Goal: Task Accomplishment & Management: Manage account settings

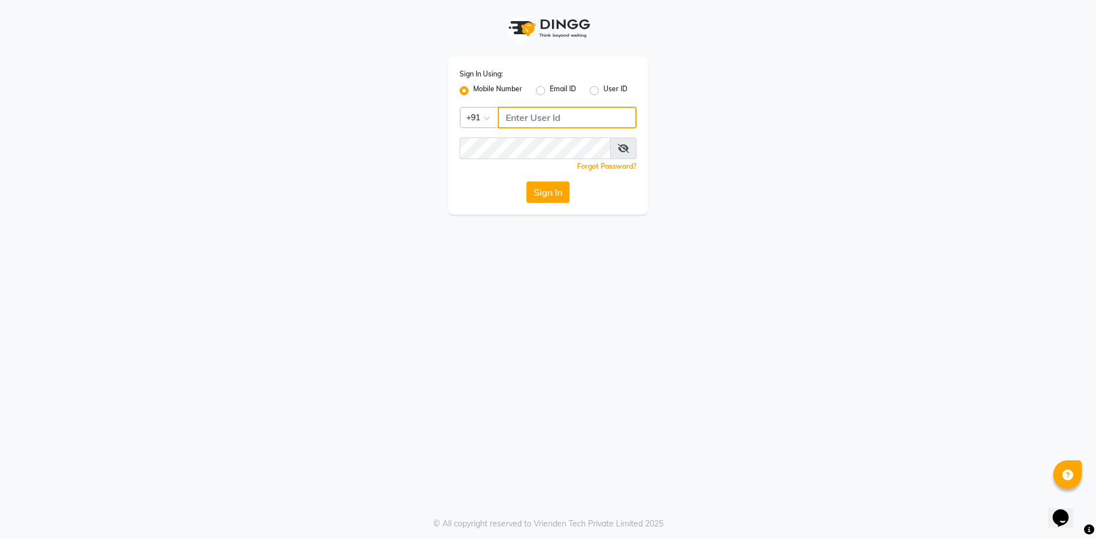
click at [527, 119] on input "Username" at bounding box center [567, 118] width 139 height 22
paste input "9823657766"
type input "9823657766"
click at [623, 149] on icon at bounding box center [622, 148] width 11 height 9
click at [545, 195] on button "Sign In" at bounding box center [547, 192] width 43 height 22
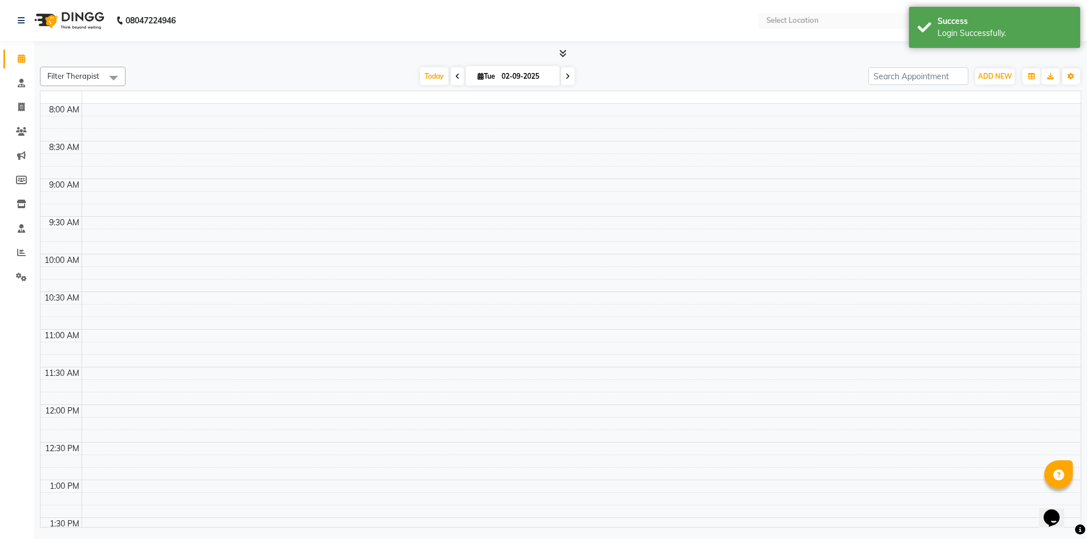
select select "en"
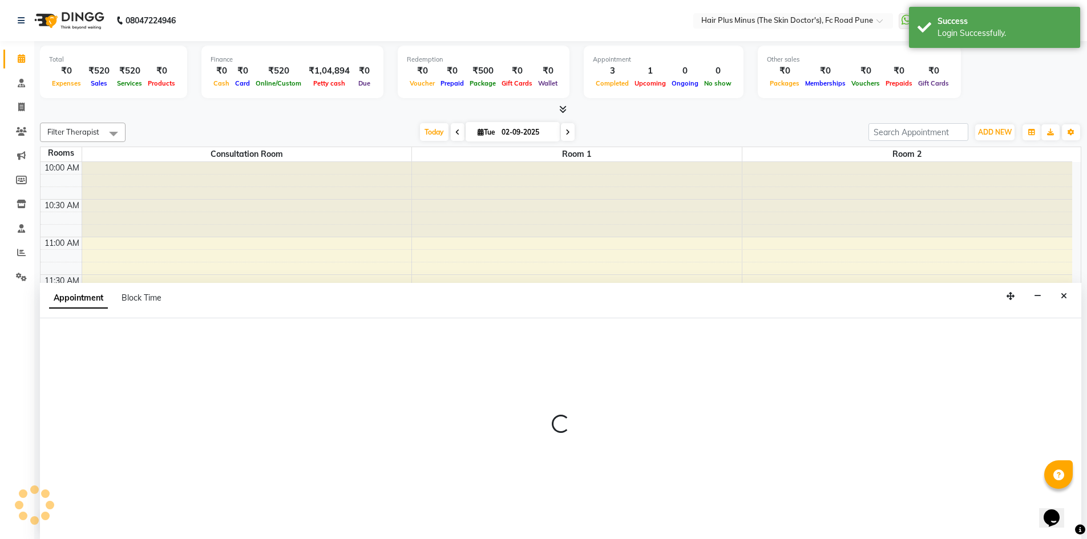
scroll to position [1, 0]
select select "825"
select select "tentative"
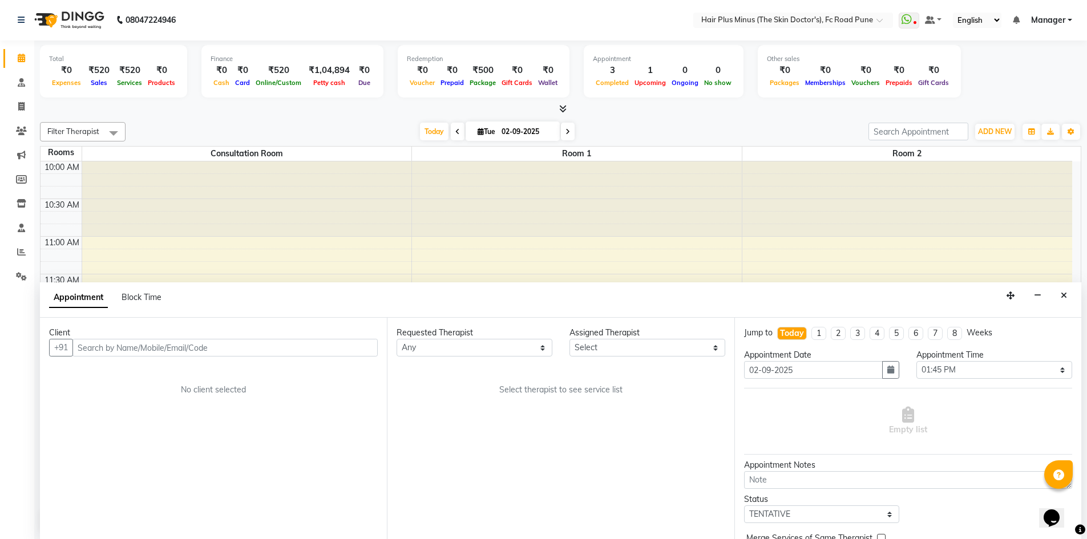
click at [152, 338] on div "Client" at bounding box center [213, 333] width 329 height 12
click at [154, 348] on input "text" at bounding box center [224, 348] width 305 height 18
paste input "9604879069"
type input "9604879069"
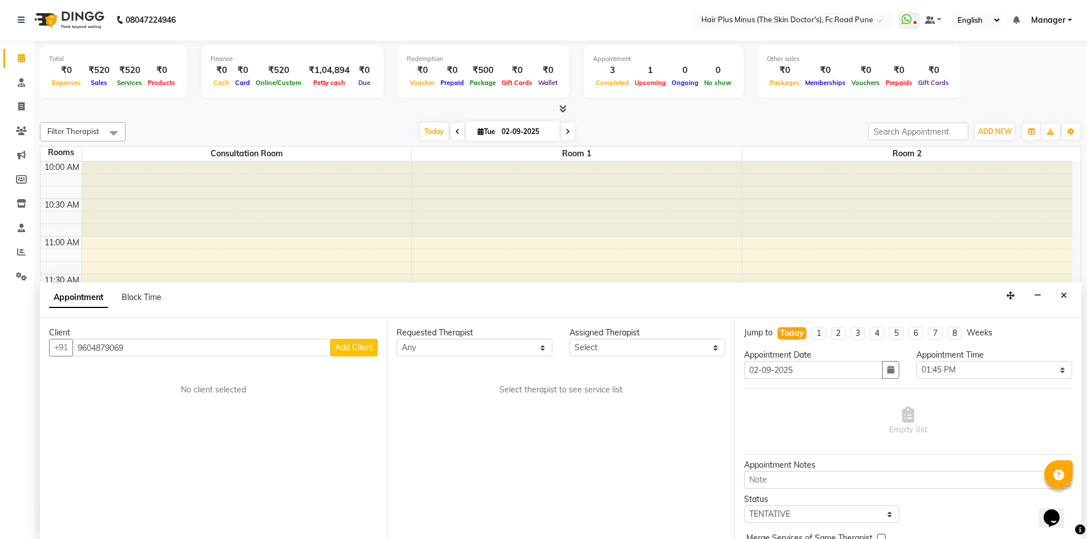
click at [365, 349] on span "Add Client" at bounding box center [354, 347] width 38 height 10
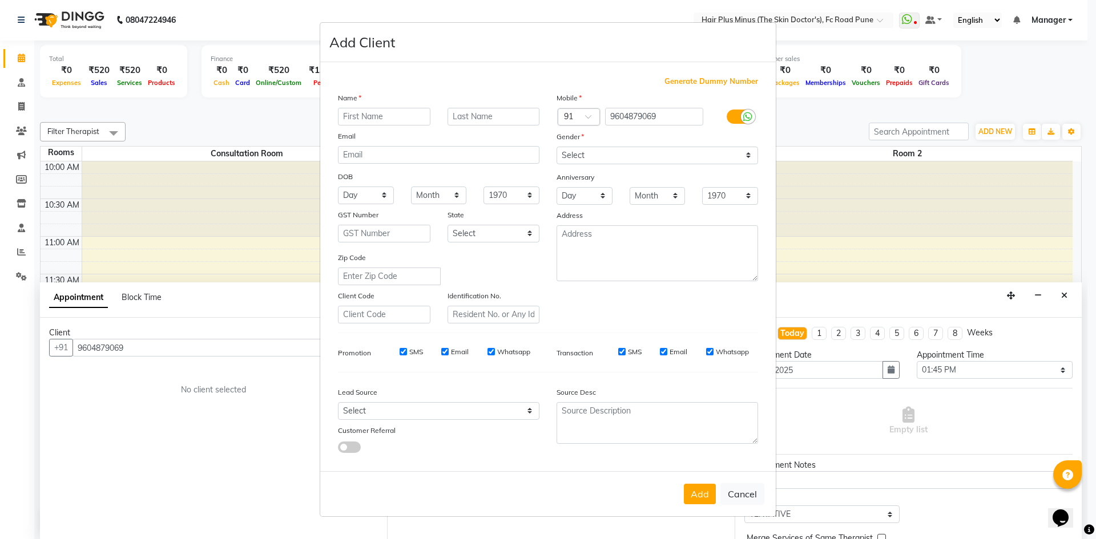
click at [390, 120] on input "text" at bounding box center [384, 117] width 92 height 18
type input "Mahendra"
click at [464, 117] on input "text" at bounding box center [493, 117] width 92 height 18
type input "Patil"
click at [578, 156] on select "Select [DEMOGRAPHIC_DATA] [DEMOGRAPHIC_DATA] Other Prefer Not To Say" at bounding box center [656, 156] width 201 height 18
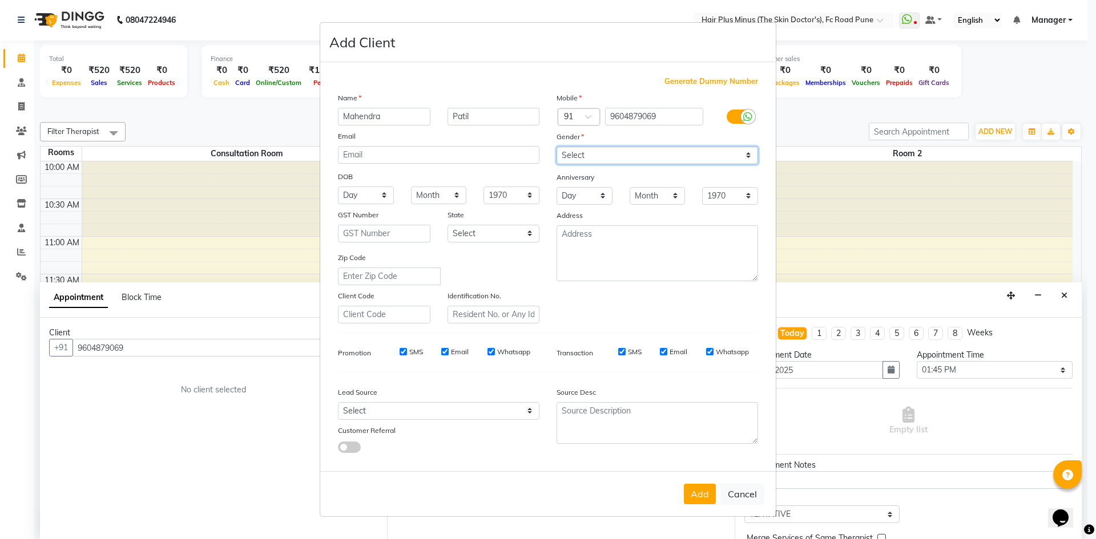
select select "[DEMOGRAPHIC_DATA]"
click at [556, 147] on select "Select [DEMOGRAPHIC_DATA] [DEMOGRAPHIC_DATA] Other Prefer Not To Say" at bounding box center [656, 156] width 201 height 18
click at [704, 490] on button "Add" at bounding box center [700, 494] width 32 height 21
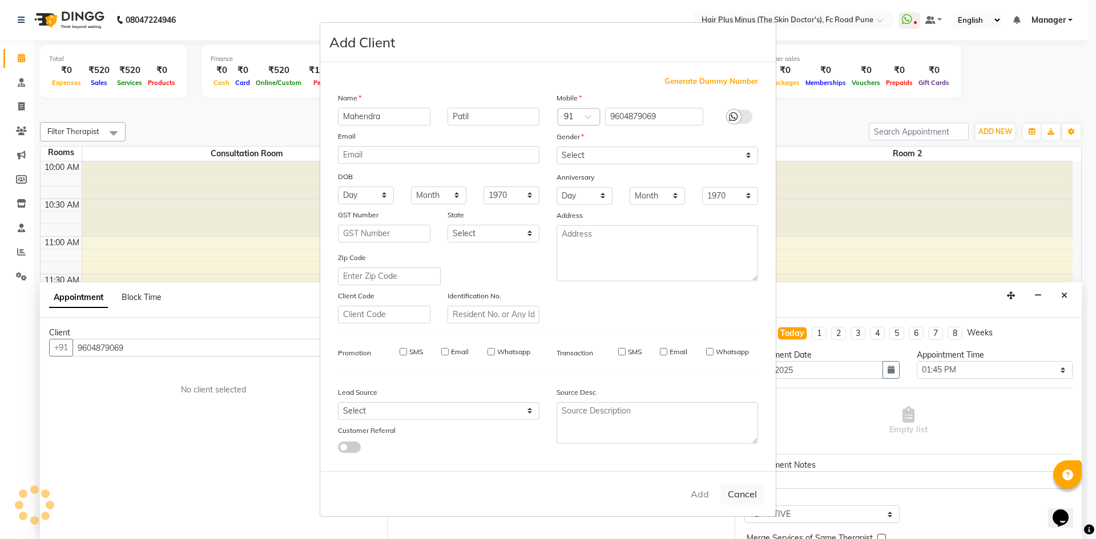
select select
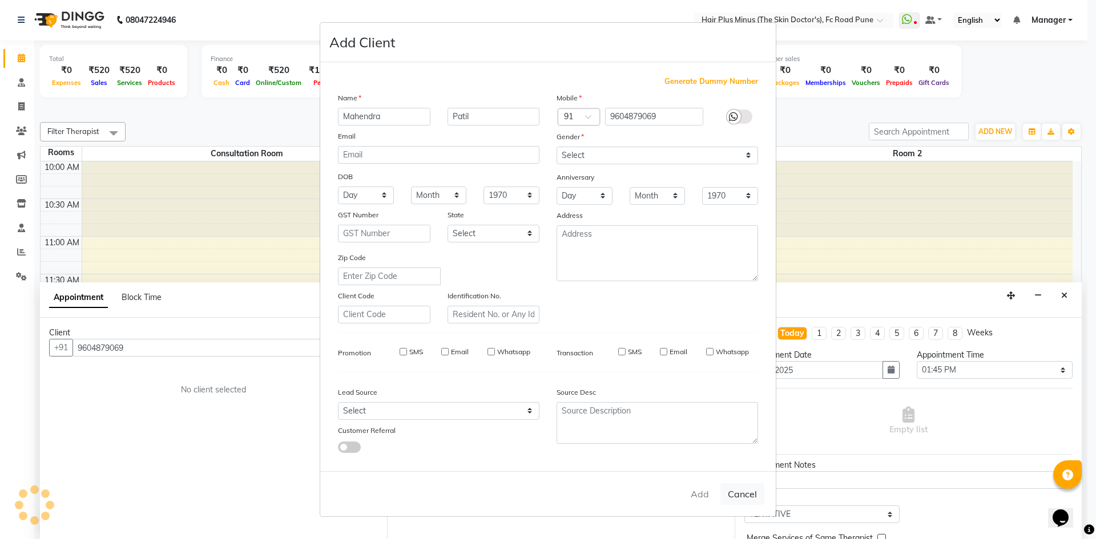
select select
checkbox input "false"
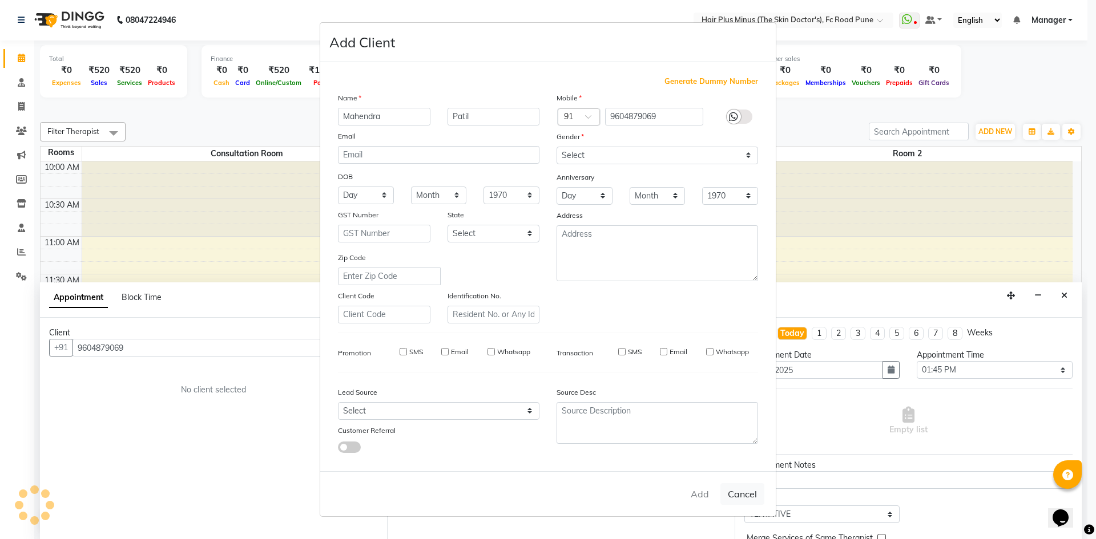
checkbox input "false"
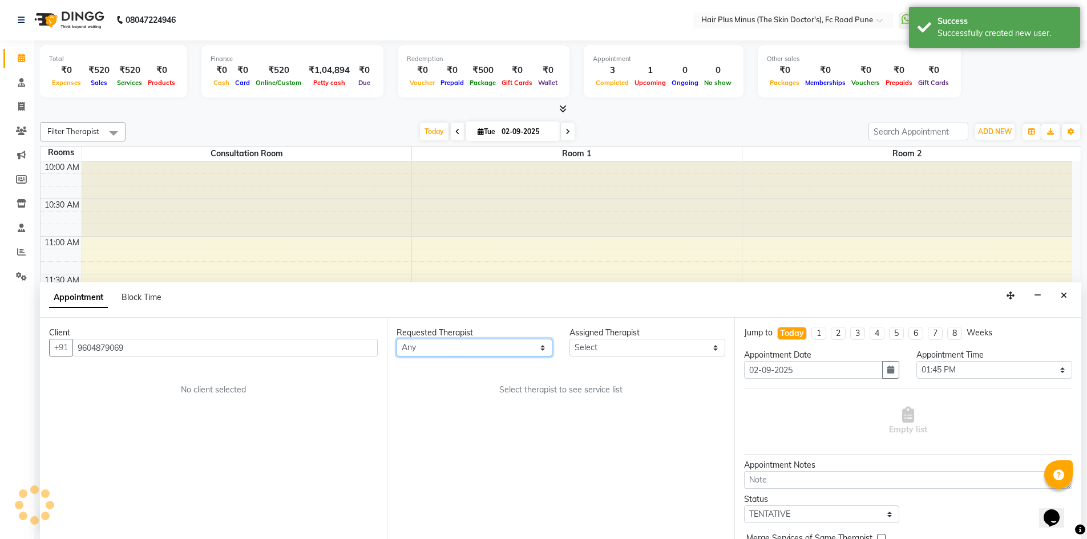
click at [466, 350] on select "Any Dr [PERSON_NAME] Dr. [PERSON_NAME] [PERSON_NAME] [PERSON_NAME] [PERSON_NAME…" at bounding box center [475, 348] width 156 height 18
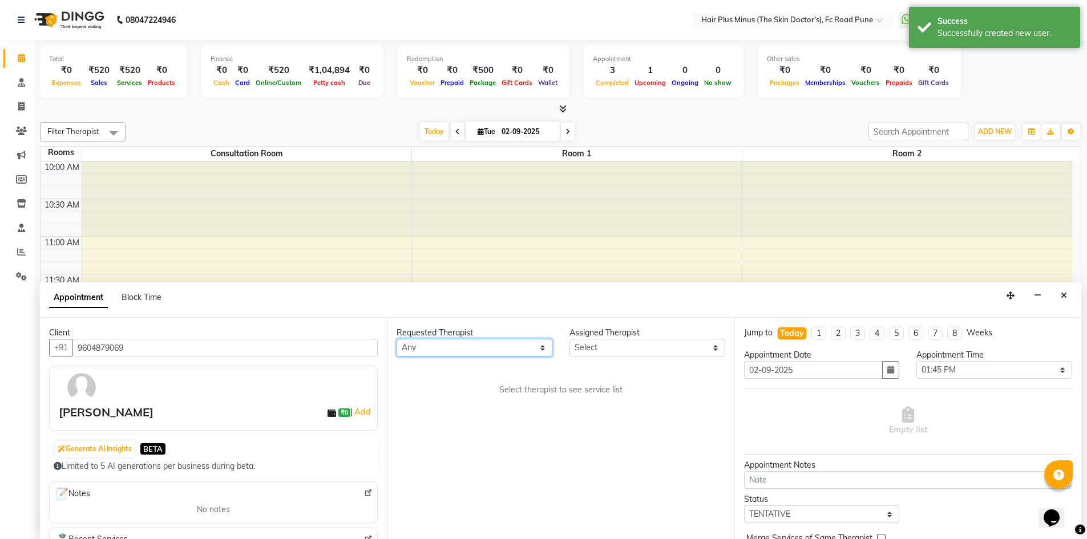
select select "84390"
click at [397, 339] on select "Any Dr [PERSON_NAME] Dr. [PERSON_NAME] [PERSON_NAME] [PERSON_NAME] [PERSON_NAME…" at bounding box center [475, 348] width 156 height 18
select select "84390"
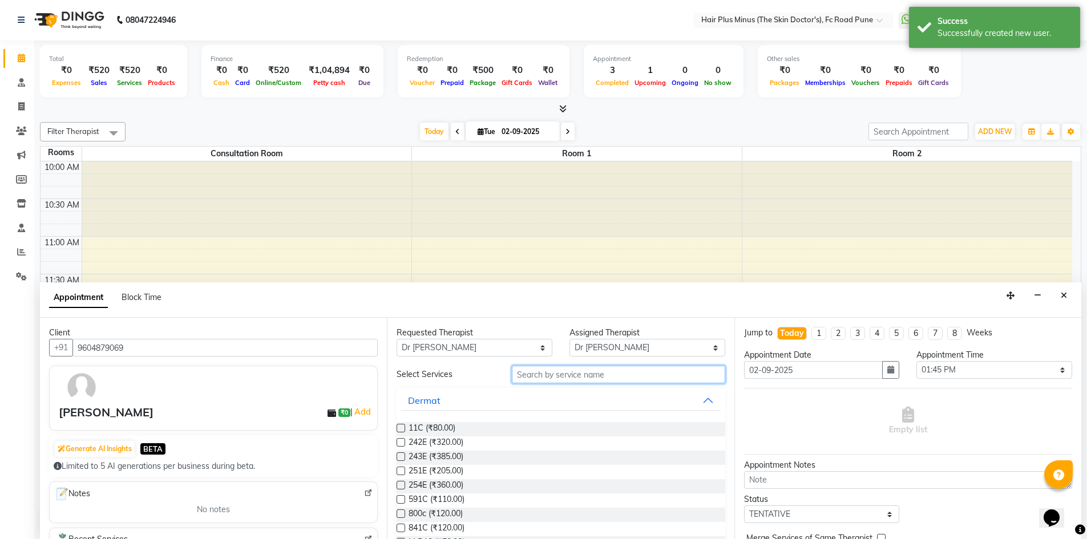
click at [544, 380] on input "text" at bounding box center [618, 375] width 213 height 18
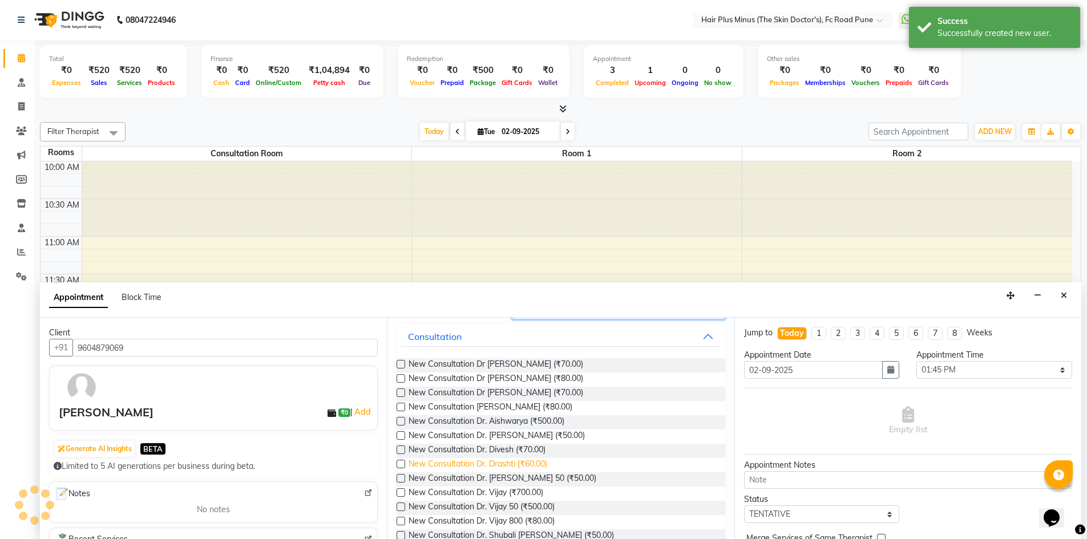
scroll to position [44, 0]
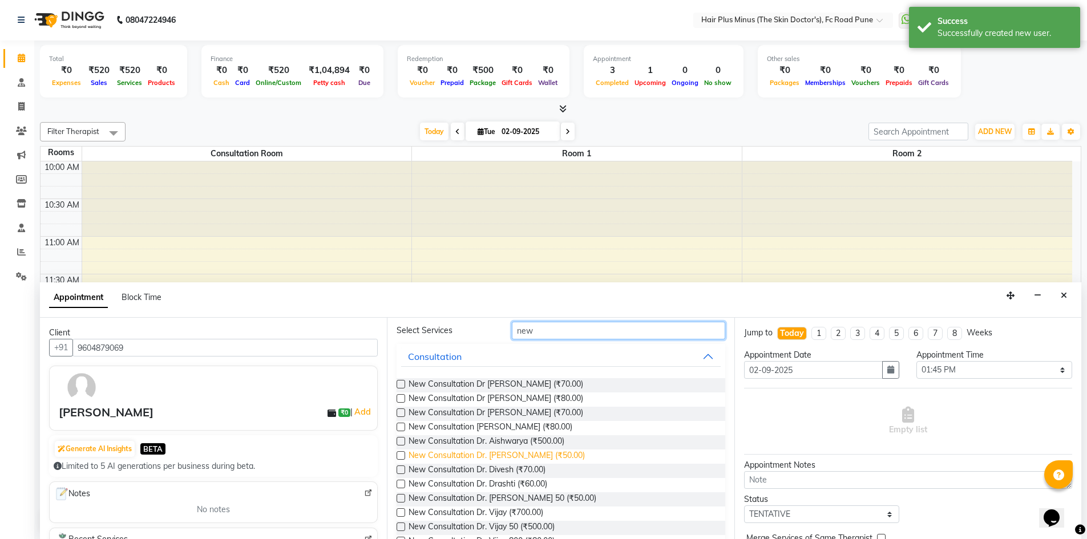
type input "new"
click at [495, 454] on span "New Consultation Dr. [PERSON_NAME] (₹50.00)" at bounding box center [497, 457] width 176 height 14
checkbox input "true"
select select "3991"
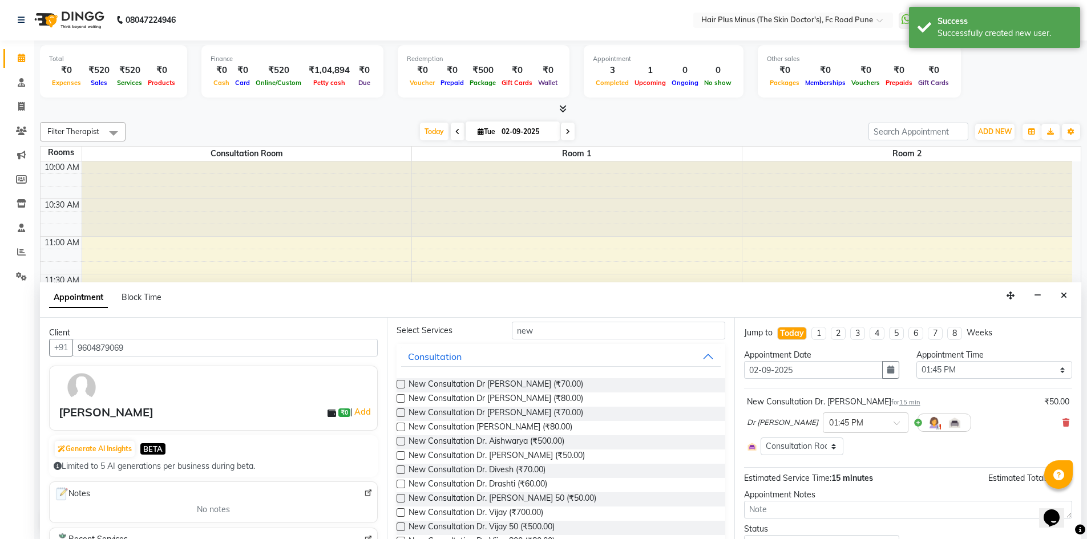
checkbox input "false"
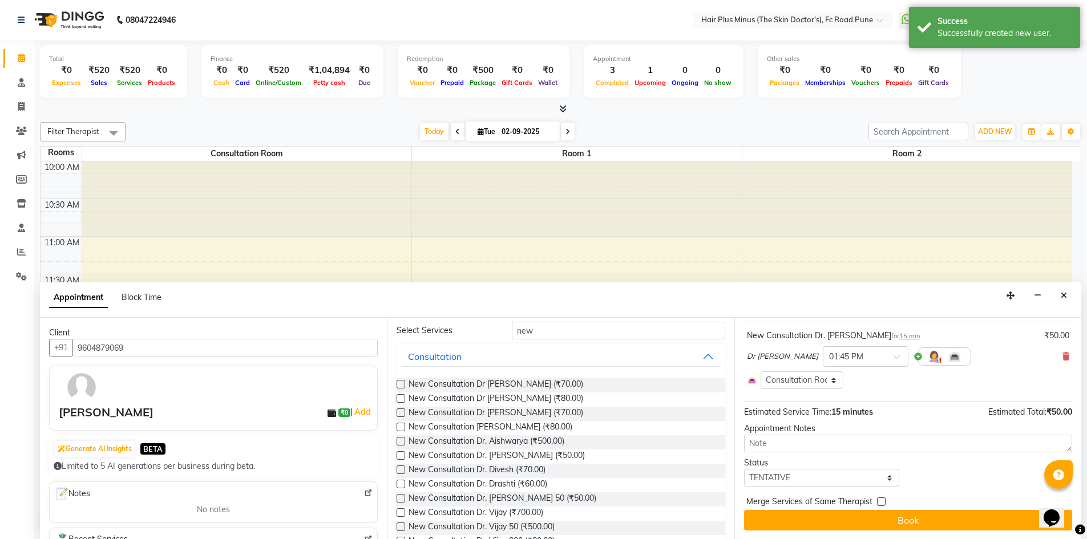
scroll to position [67, 0]
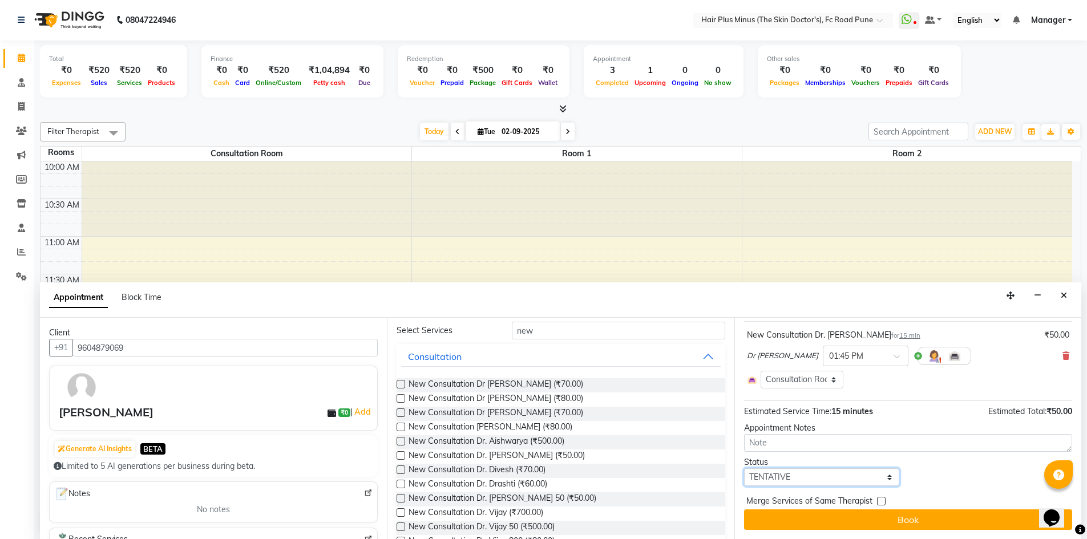
click at [788, 473] on select "Select TENTATIVE CONFIRM CHECK-IN UPCOMING" at bounding box center [822, 478] width 156 height 18
select select "confirm booking"
click at [744, 469] on select "Select TENTATIVE CONFIRM CHECK-IN UPCOMING" at bounding box center [822, 478] width 156 height 18
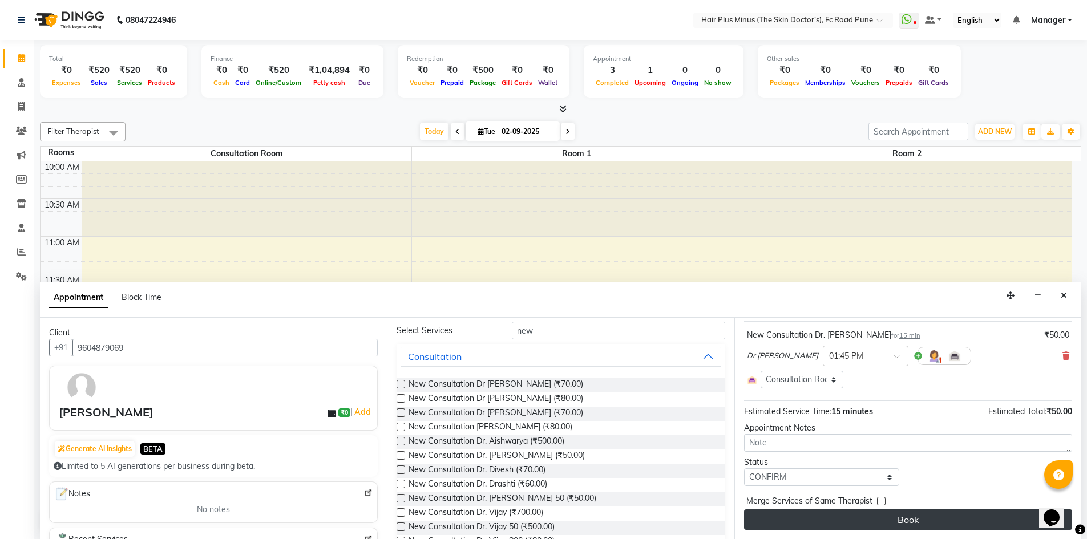
click at [891, 512] on button "Book" at bounding box center [908, 520] width 328 height 21
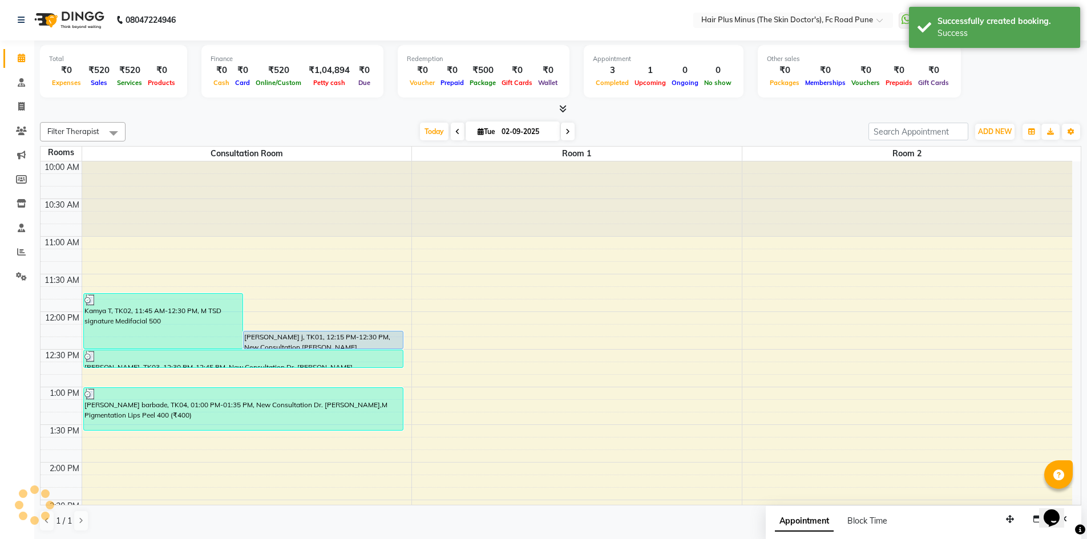
scroll to position [0, 0]
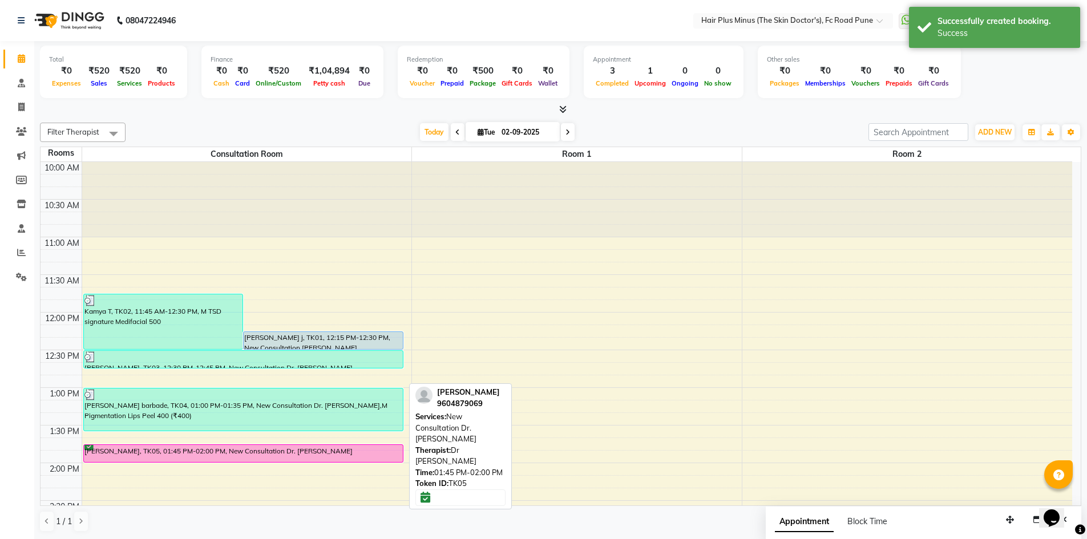
click at [290, 456] on div "[PERSON_NAME], TK05, 01:45 PM-02:00 PM, New Consultation Dr. [PERSON_NAME]" at bounding box center [243, 453] width 319 height 17
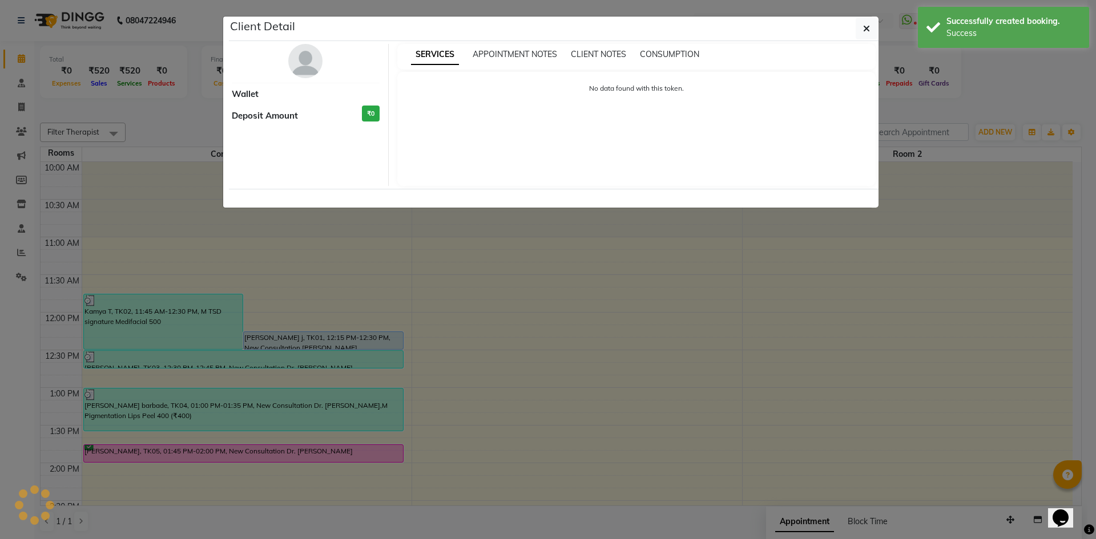
select select "6"
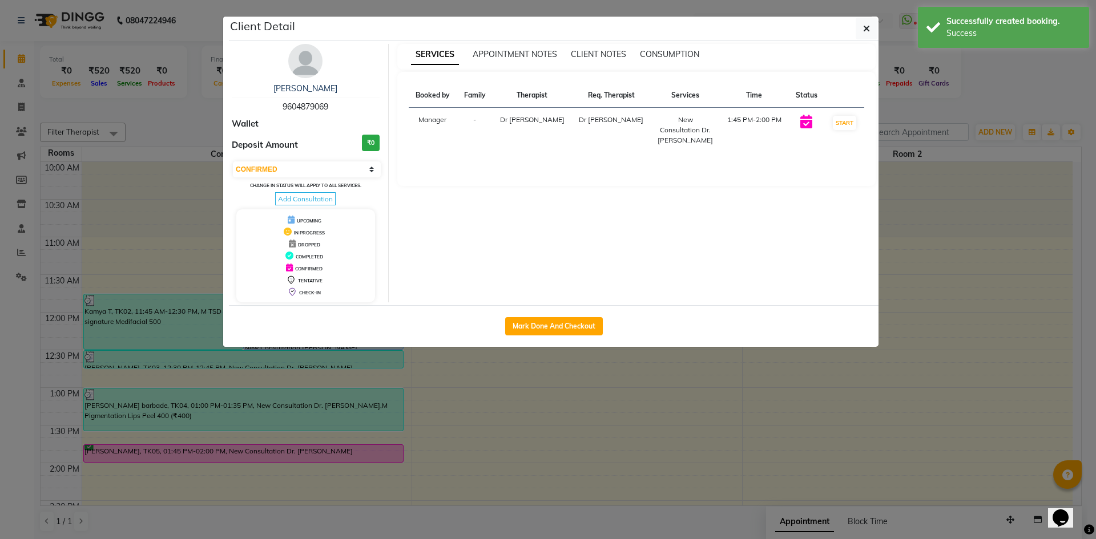
click at [562, 337] on div "Mark Done And Checkout" at bounding box center [553, 326] width 649 height 42
click at [555, 322] on button "Mark Done And Checkout" at bounding box center [554, 326] width 98 height 18
select select "service"
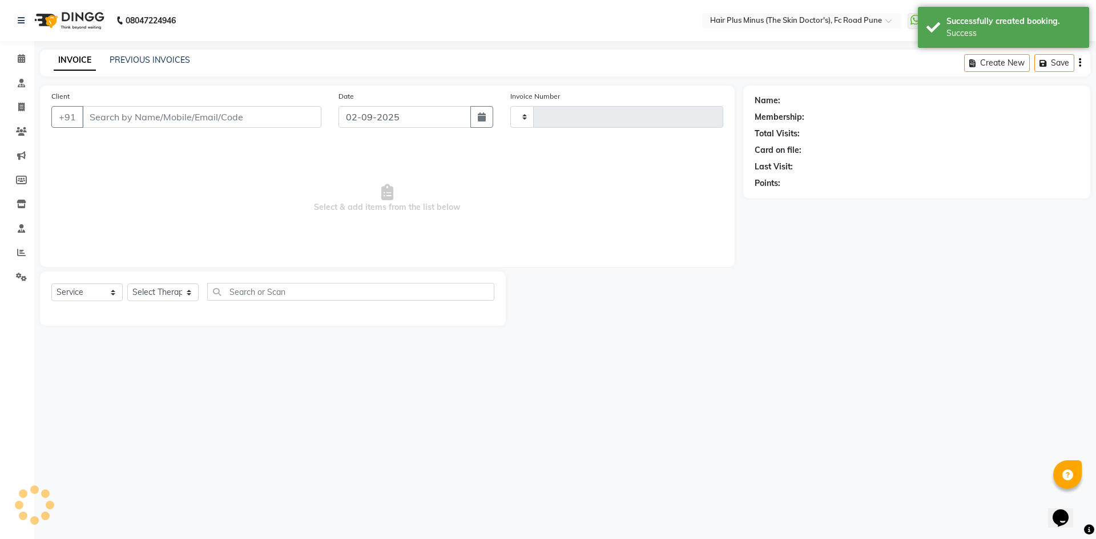
type input "1465"
select select "7911"
type input "9604879069"
select select "84390"
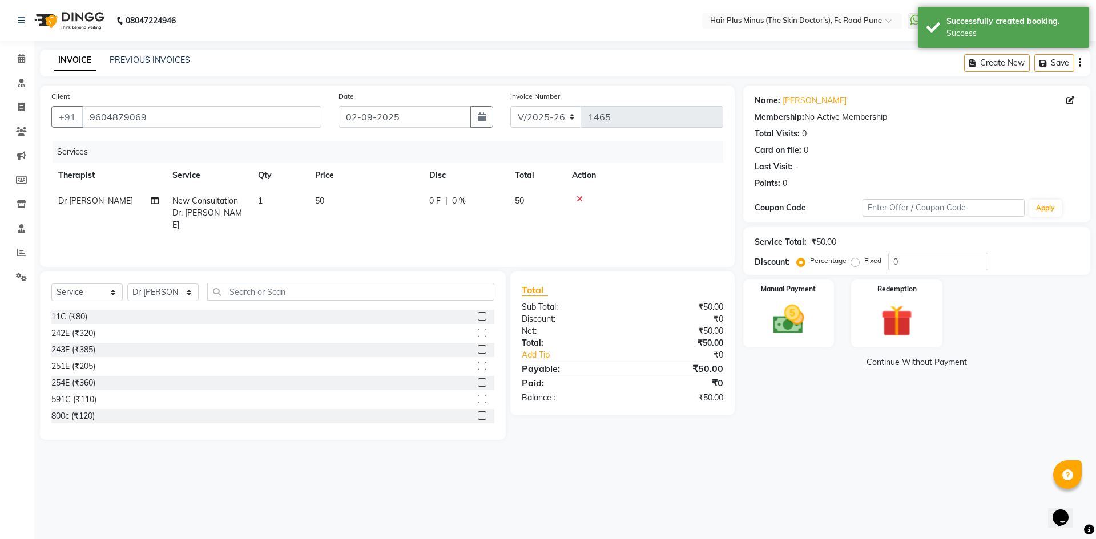
click at [275, 199] on td "1" at bounding box center [279, 213] width 57 height 50
select select "84390"
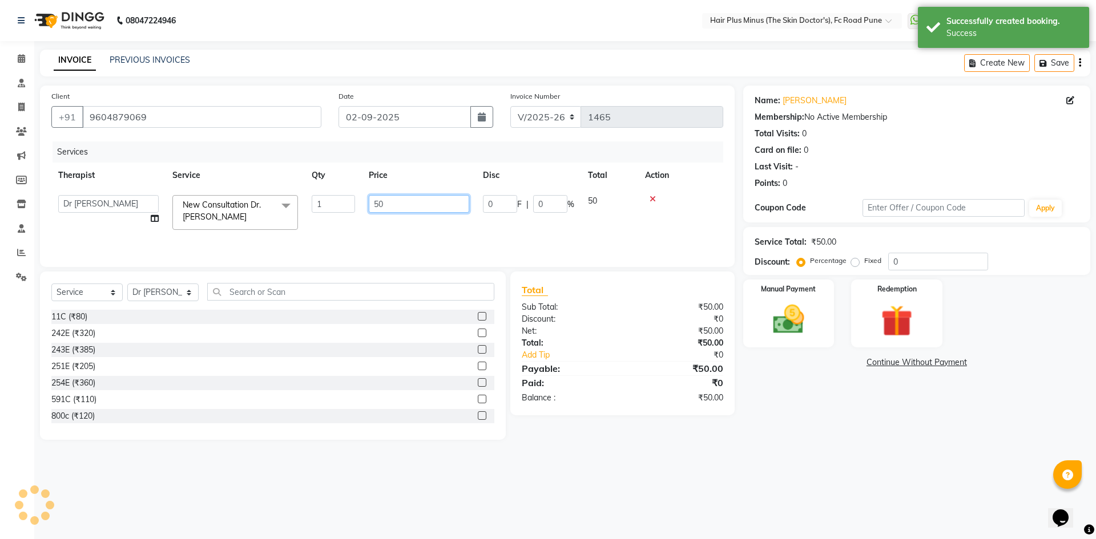
click at [379, 205] on input "50" at bounding box center [419, 204] width 100 height 18
type input "60"
click at [650, 223] on td at bounding box center [680, 212] width 85 height 49
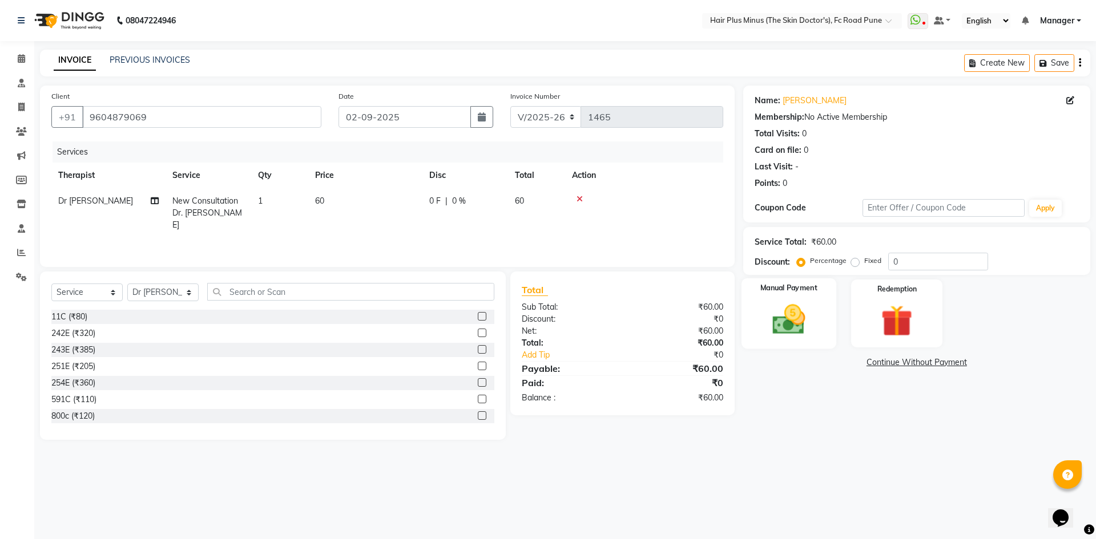
click at [782, 324] on img at bounding box center [788, 320] width 53 height 38
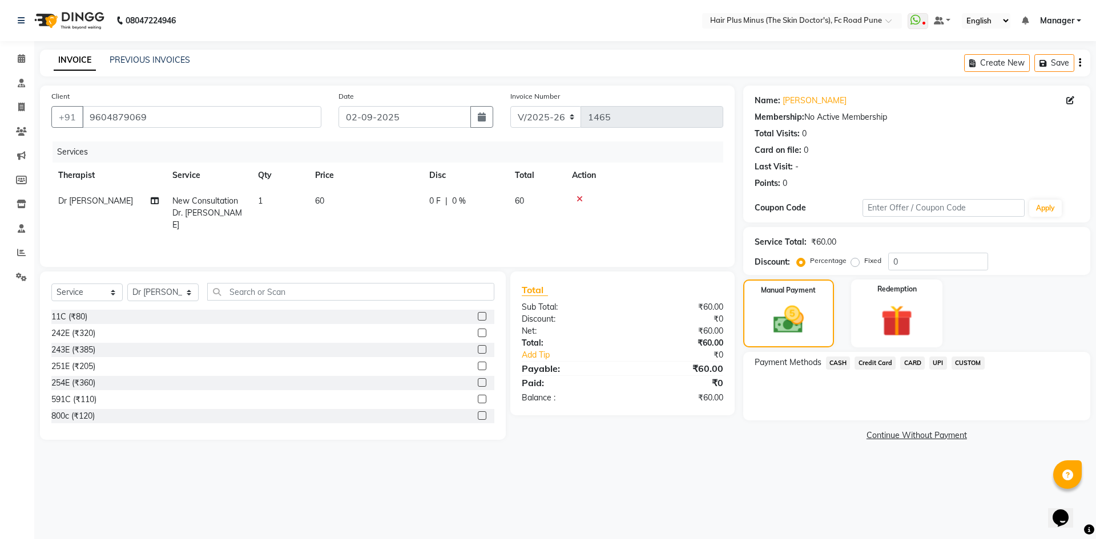
click at [935, 365] on span "UPI" at bounding box center [938, 363] width 18 height 13
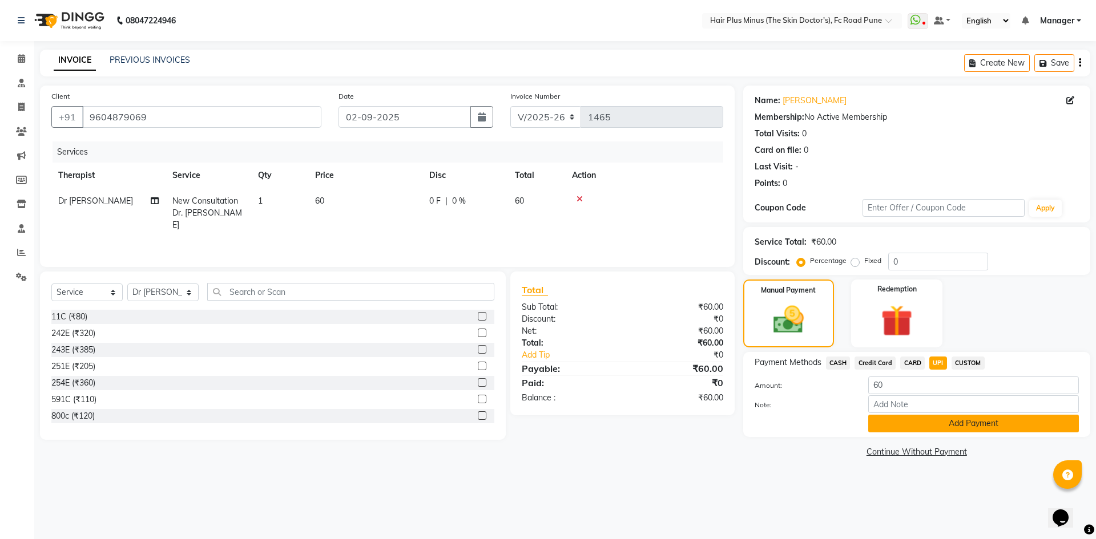
click at [904, 423] on button "Add Payment" at bounding box center [973, 424] width 211 height 18
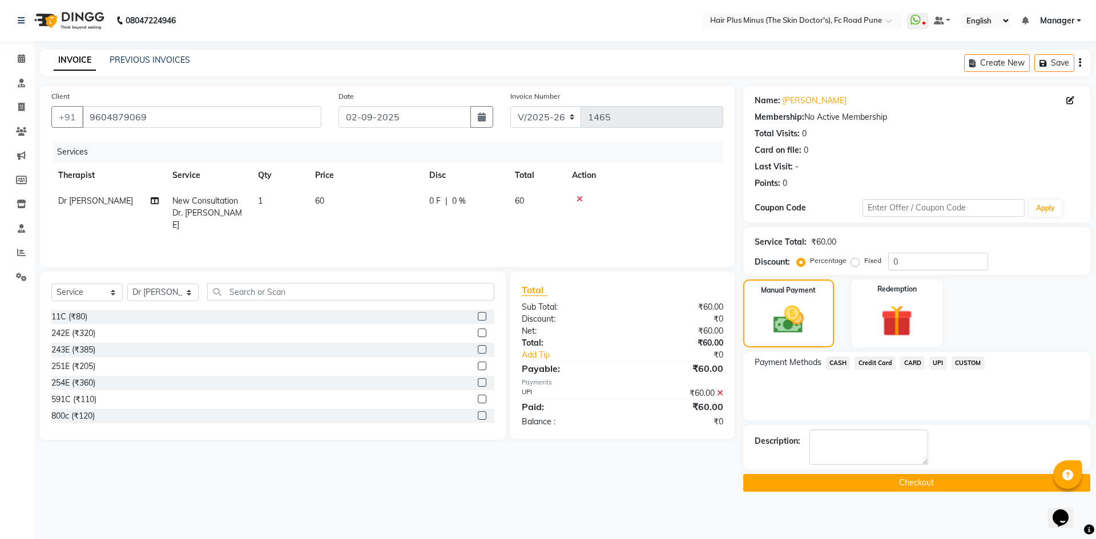
click at [830, 482] on button "Checkout" at bounding box center [916, 483] width 347 height 18
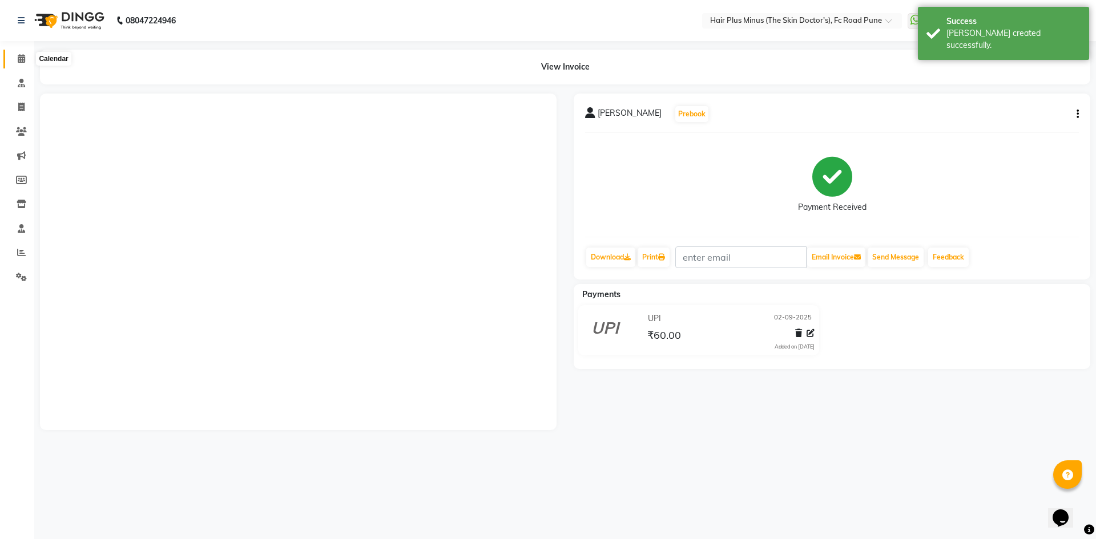
click at [19, 57] on icon at bounding box center [21, 58] width 7 height 9
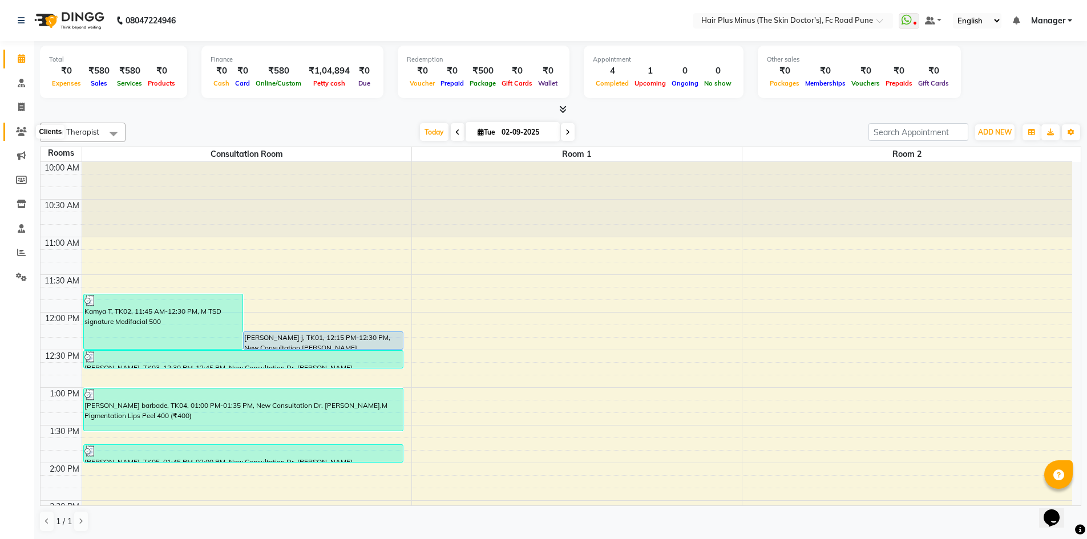
click at [19, 130] on icon at bounding box center [21, 131] width 11 height 9
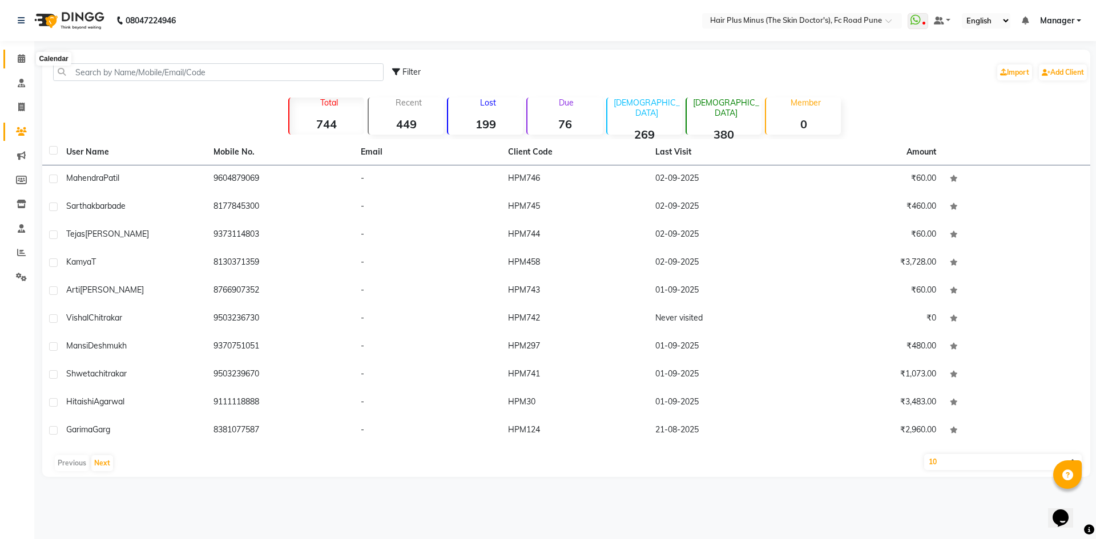
click at [23, 58] on icon at bounding box center [21, 58] width 7 height 9
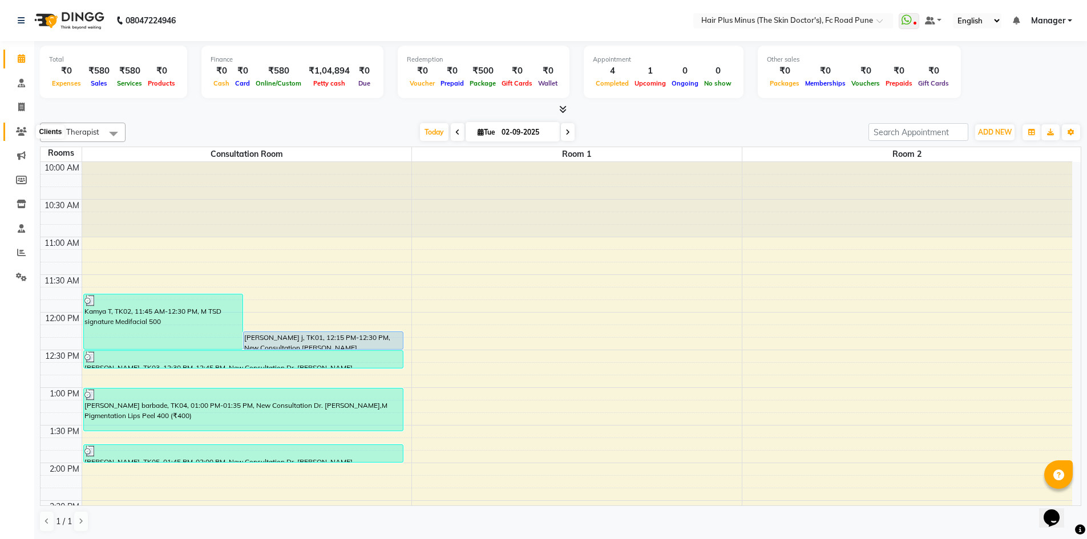
click at [14, 133] on span at bounding box center [21, 132] width 20 height 13
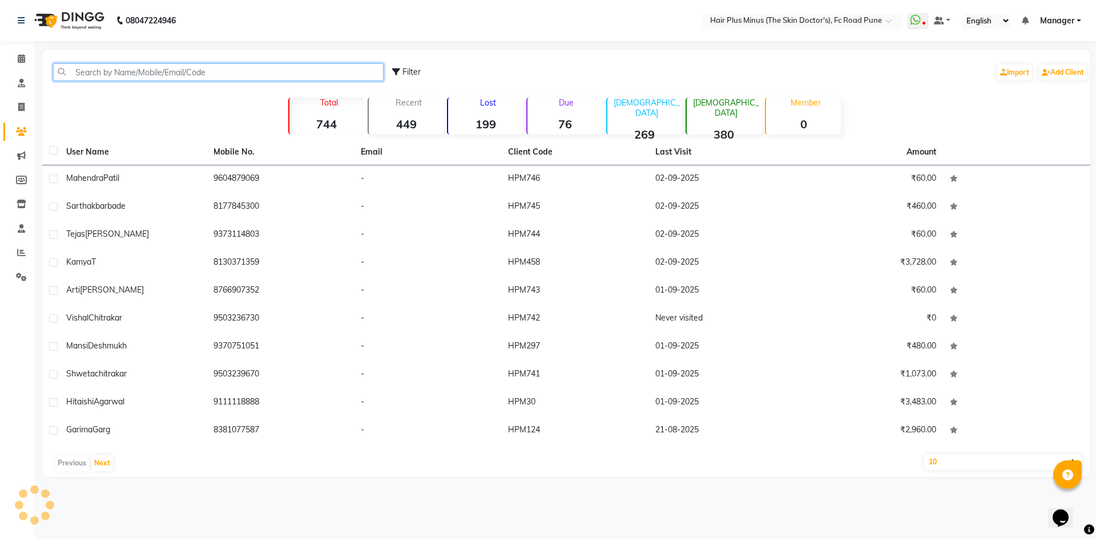
click at [143, 65] on input "text" at bounding box center [218, 72] width 330 height 18
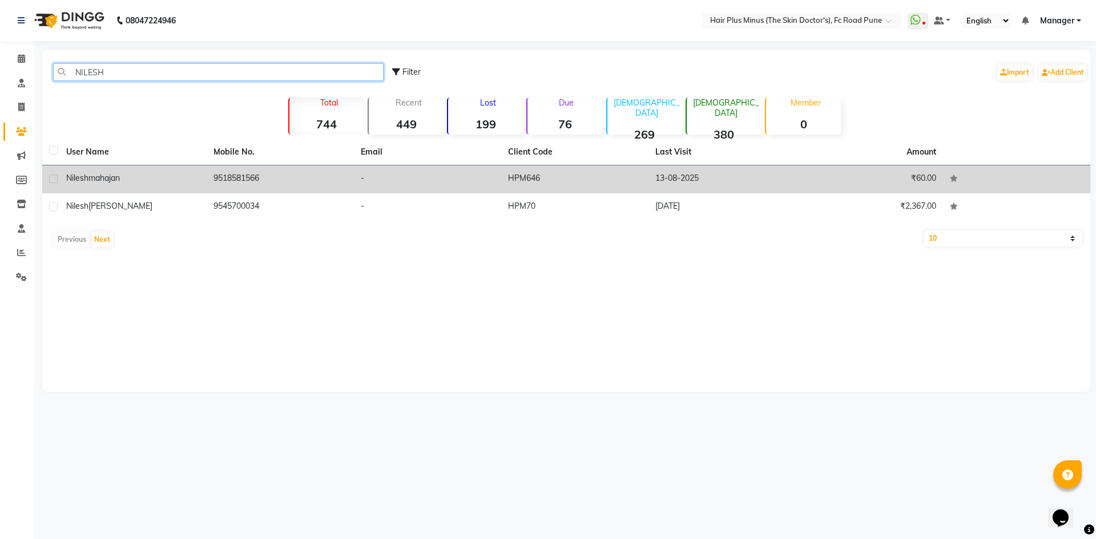
type input "NILESH"
drag, startPoint x: 269, startPoint y: 179, endPoint x: 215, endPoint y: 179, distance: 54.2
click at [215, 179] on td "9518581566" at bounding box center [280, 179] width 147 height 28
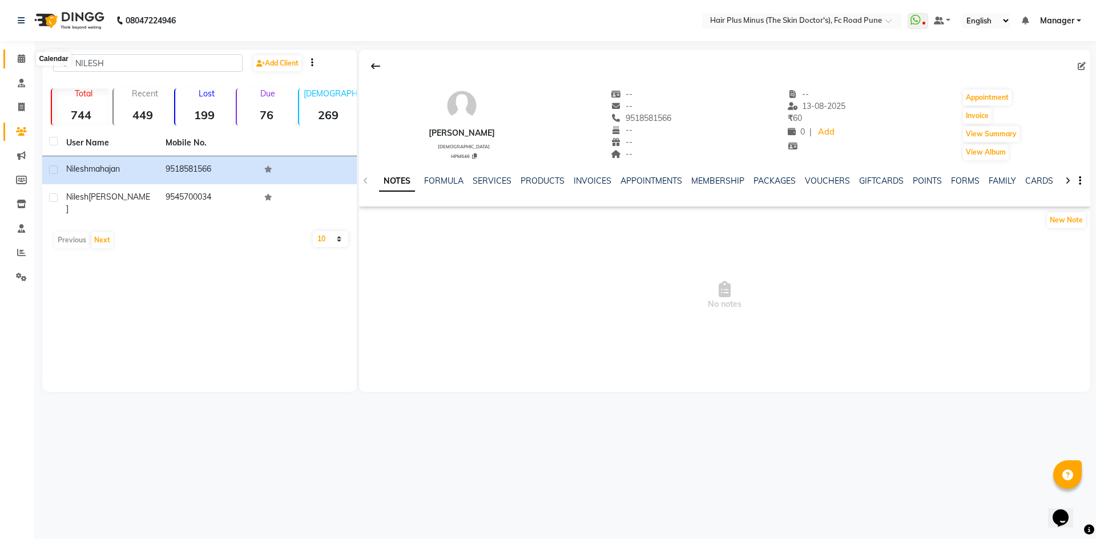
drag, startPoint x: 20, startPoint y: 58, endPoint x: 41, endPoint y: 50, distance: 22.6
click at [20, 58] on icon at bounding box center [21, 58] width 7 height 9
